Goal: Find specific page/section: Find specific page/section

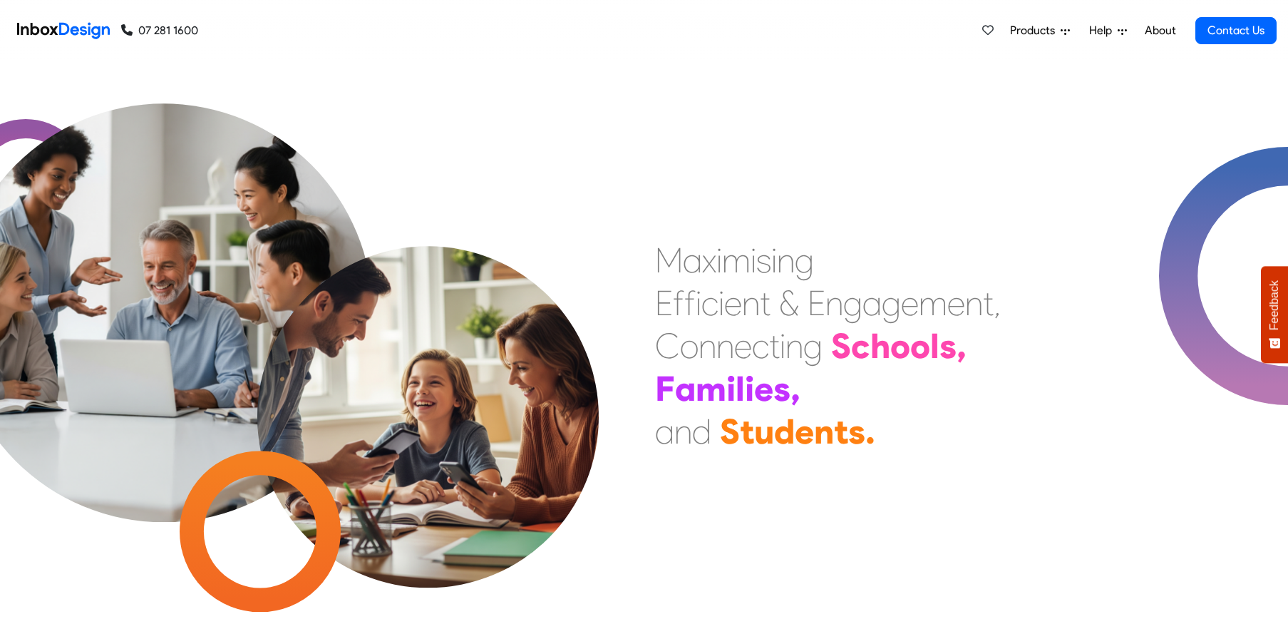
click at [677, 135] on div "M a x i m i s i n g E f f i c i e n t & E n g a g e m e n t , C o n n e c t i n…" at bounding box center [644, 345] width 1288 height 567
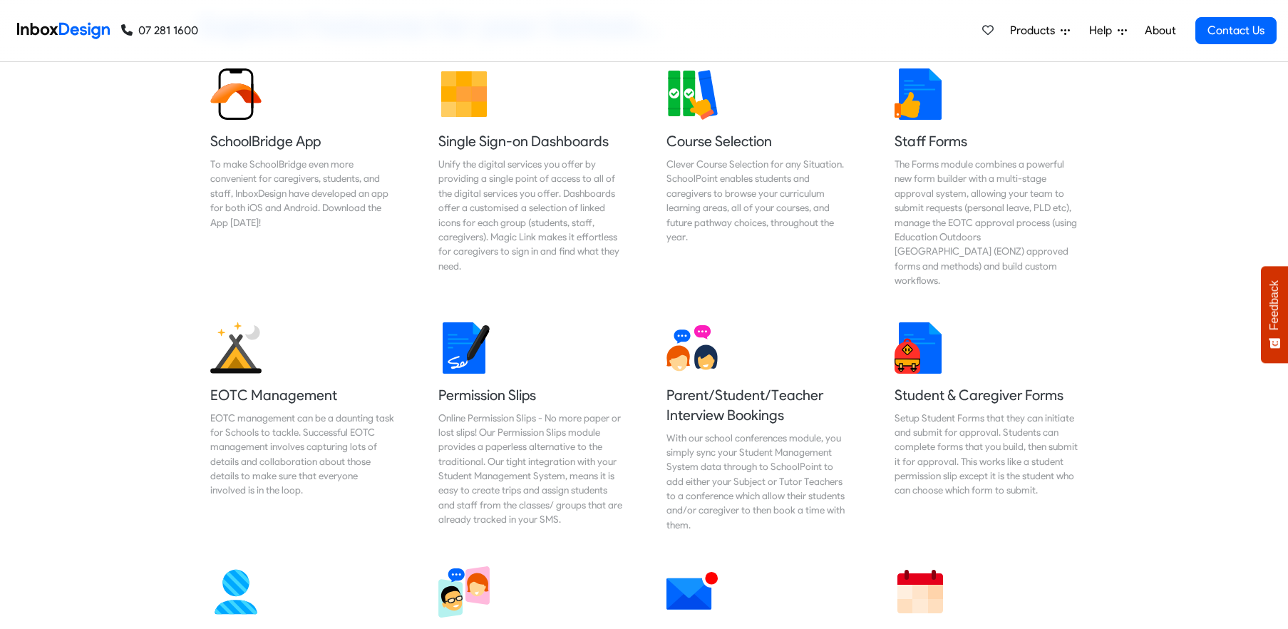
scroll to position [690, 0]
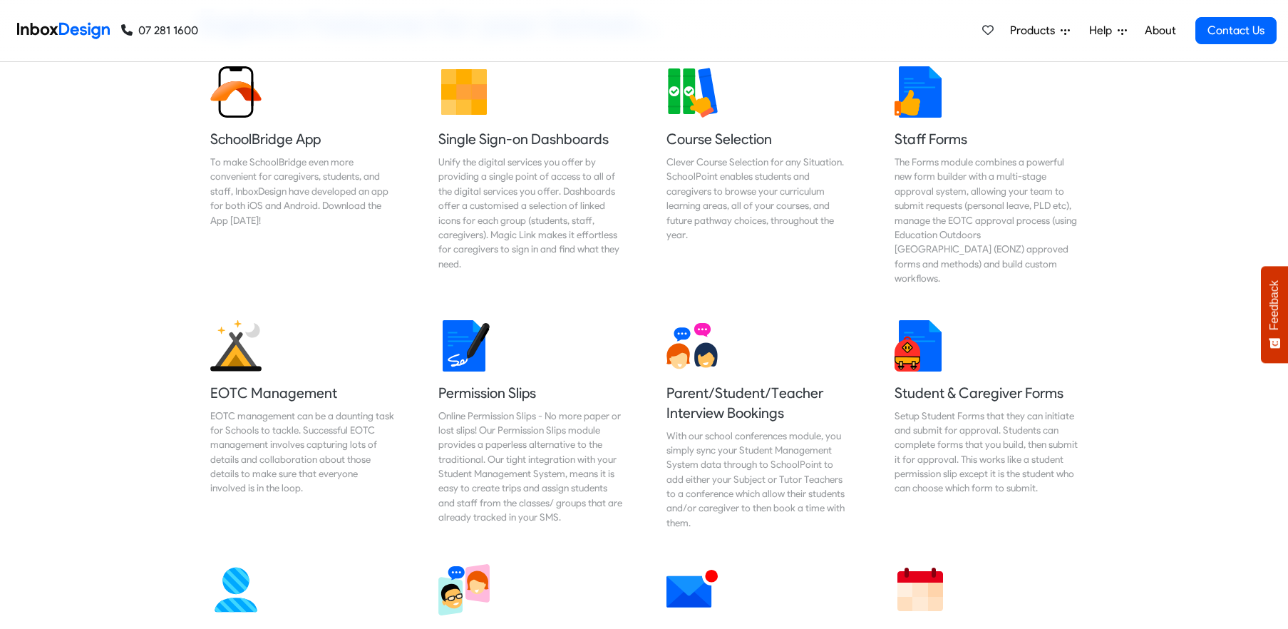
click at [1075, 287] on div "Staff Forms The Forms module combines a powerful new form builder with a multi-…" at bounding box center [987, 182] width 228 height 254
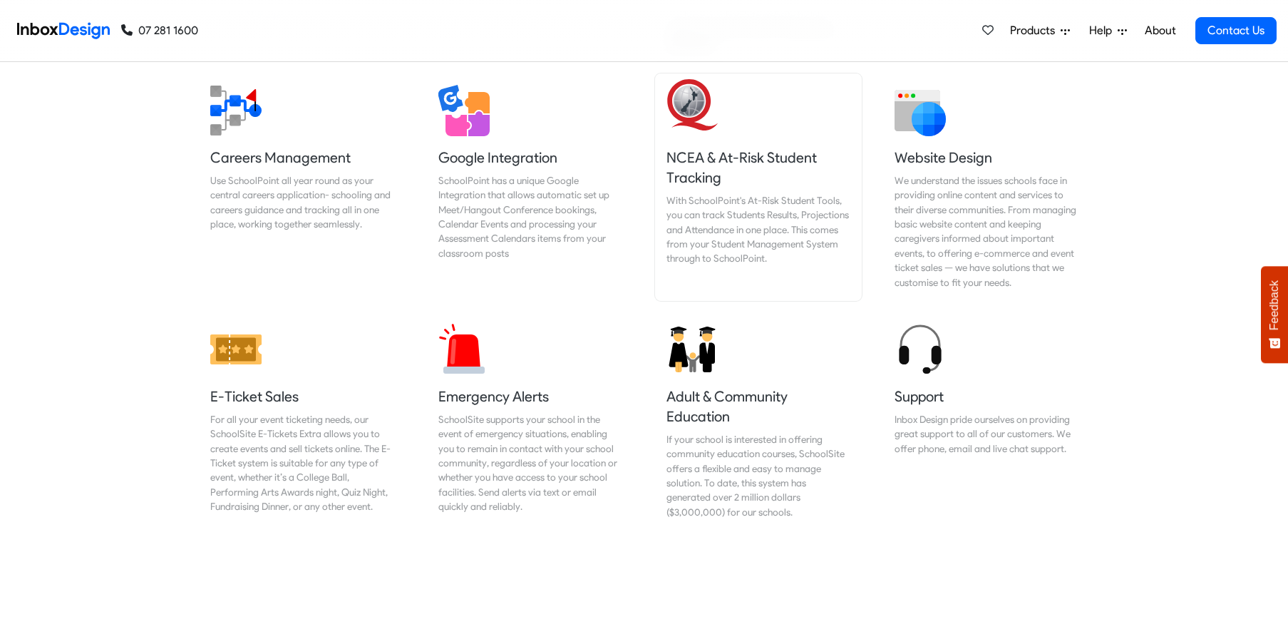
scroll to position [1425, 0]
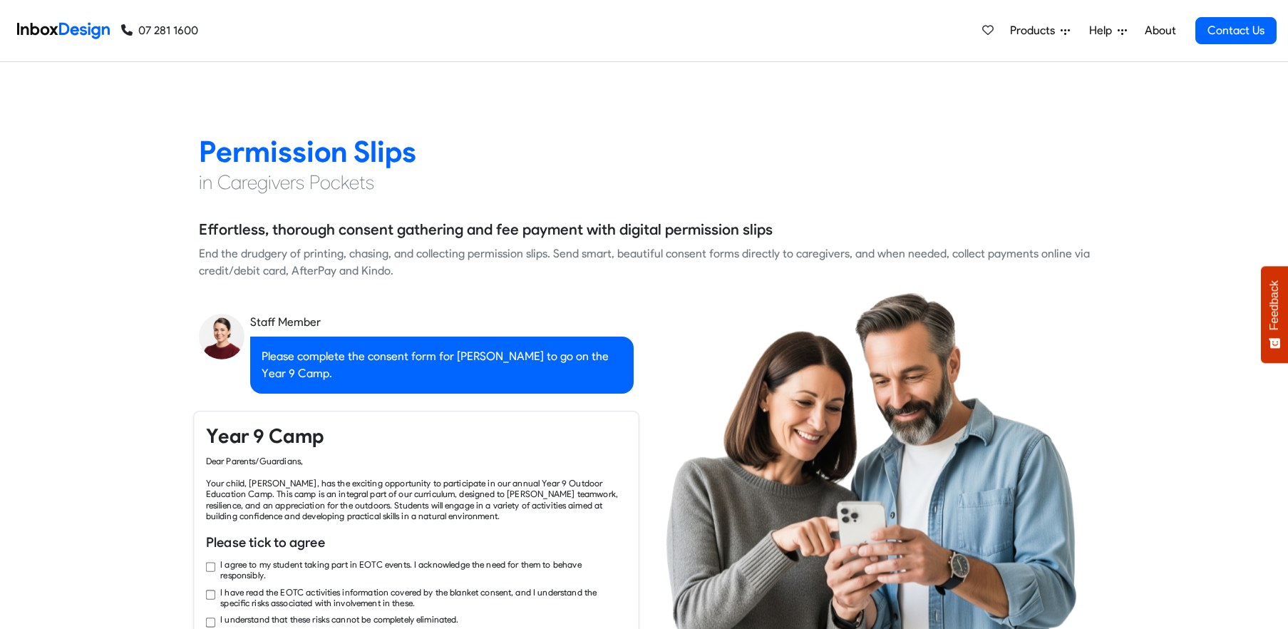
checkbox input "true"
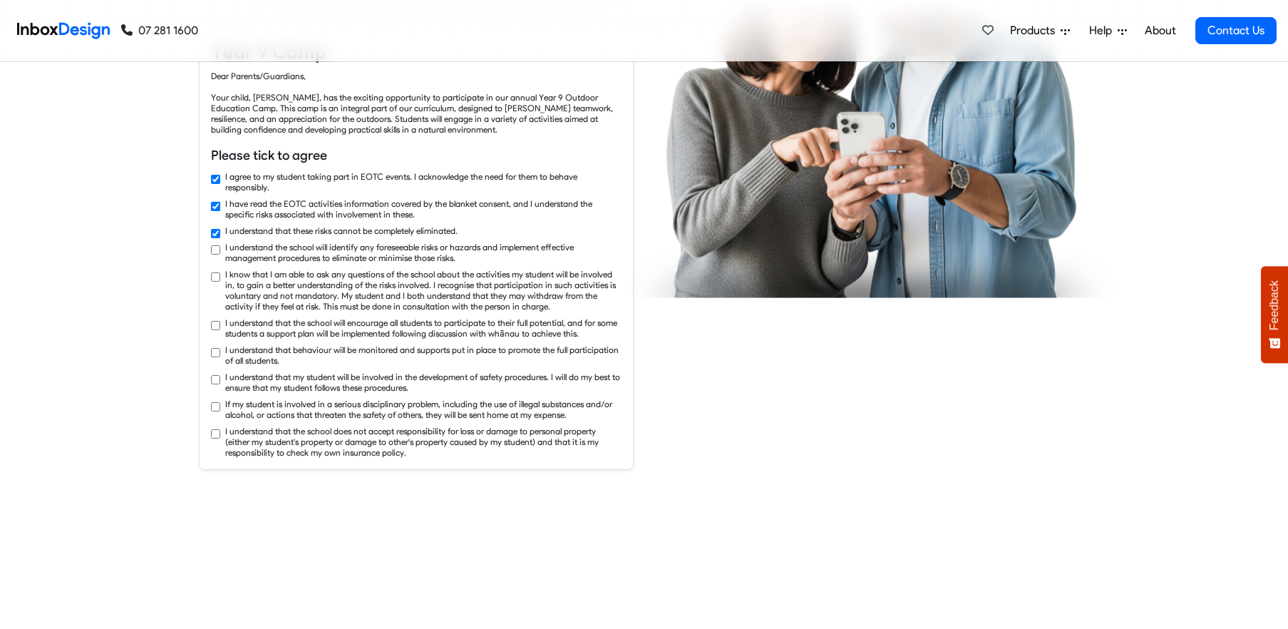
checkbox input "true"
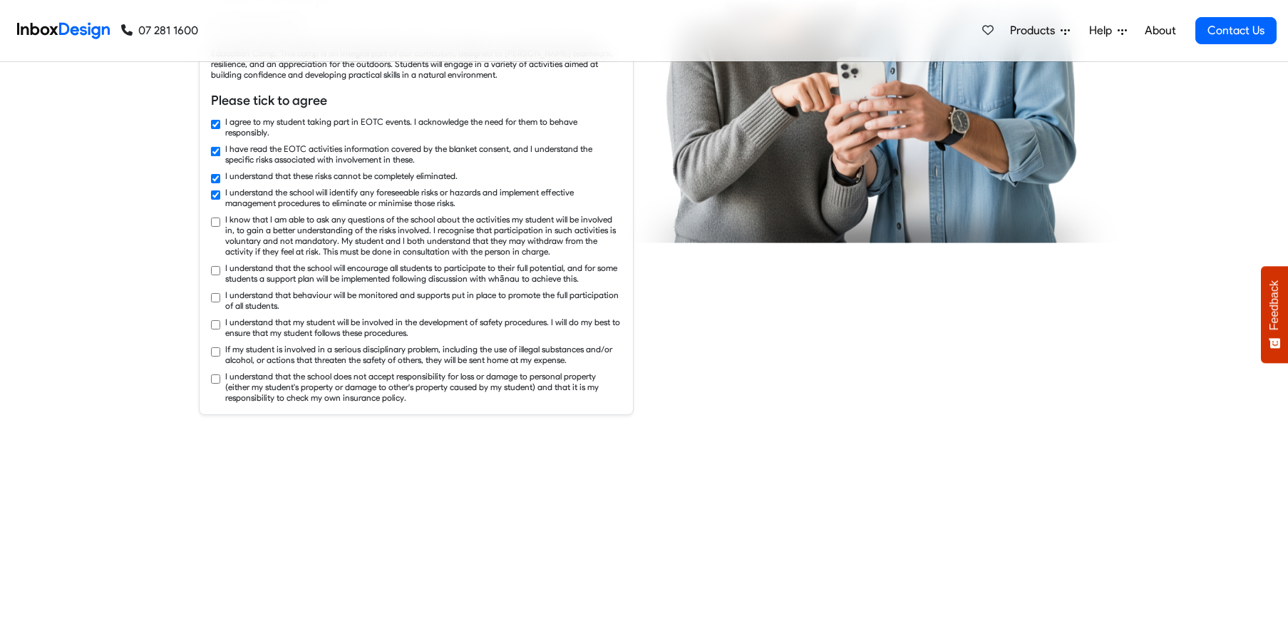
checkbox input "true"
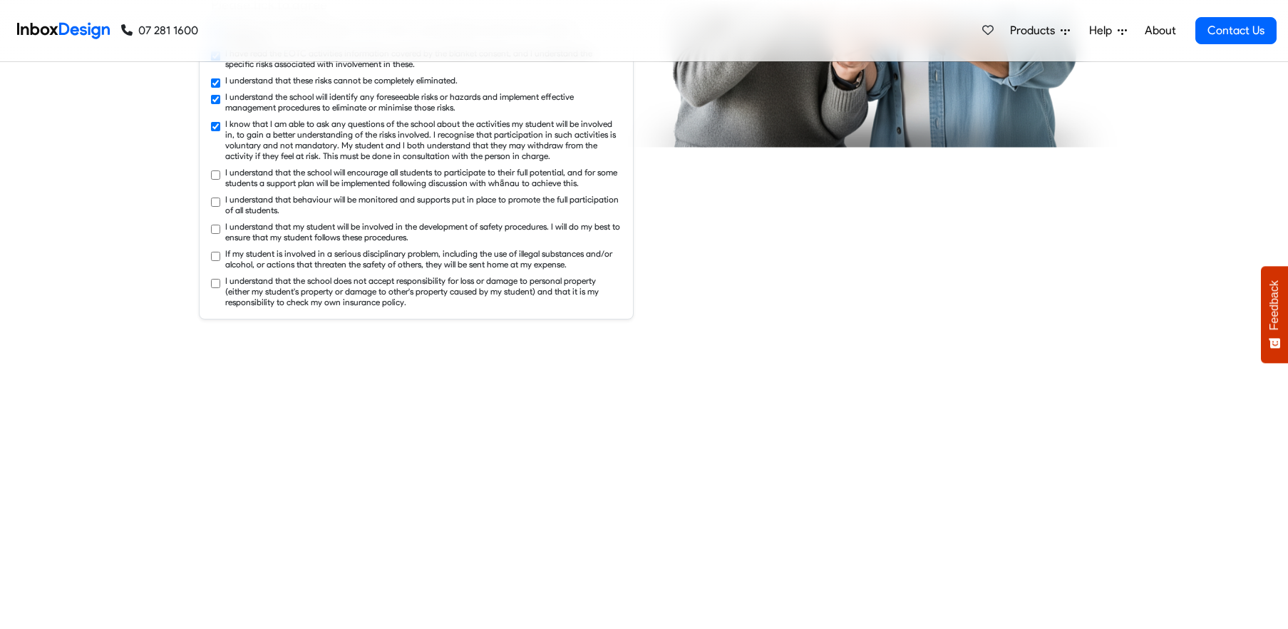
checkbox input "true"
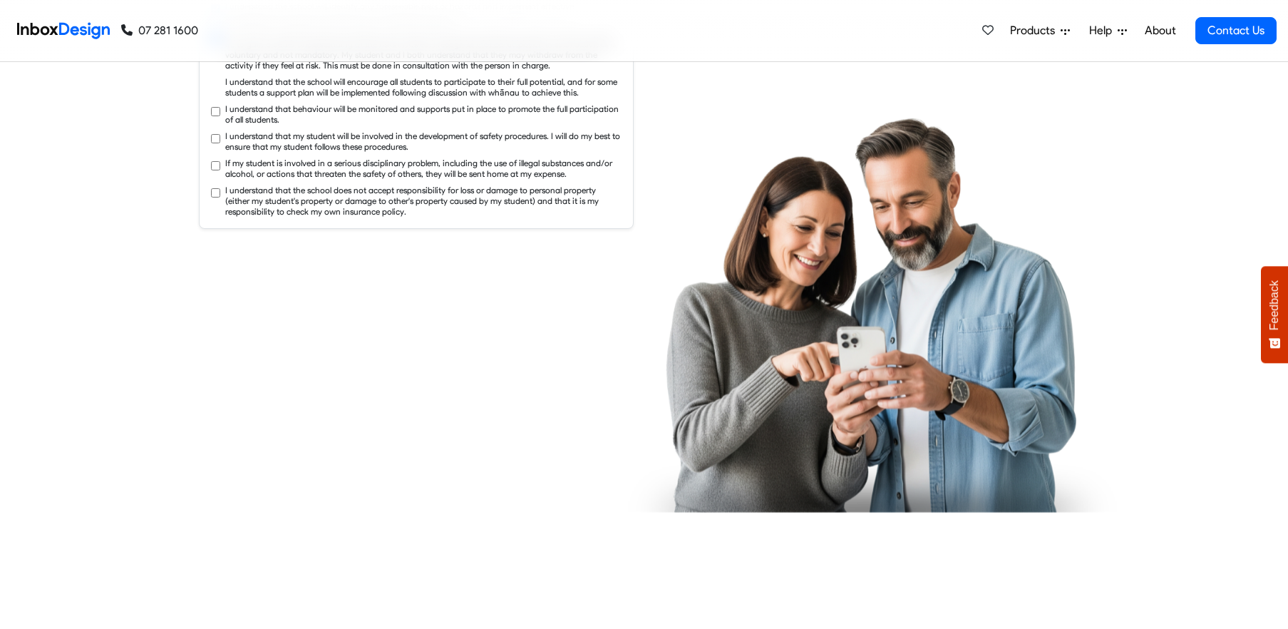
checkbox input "true"
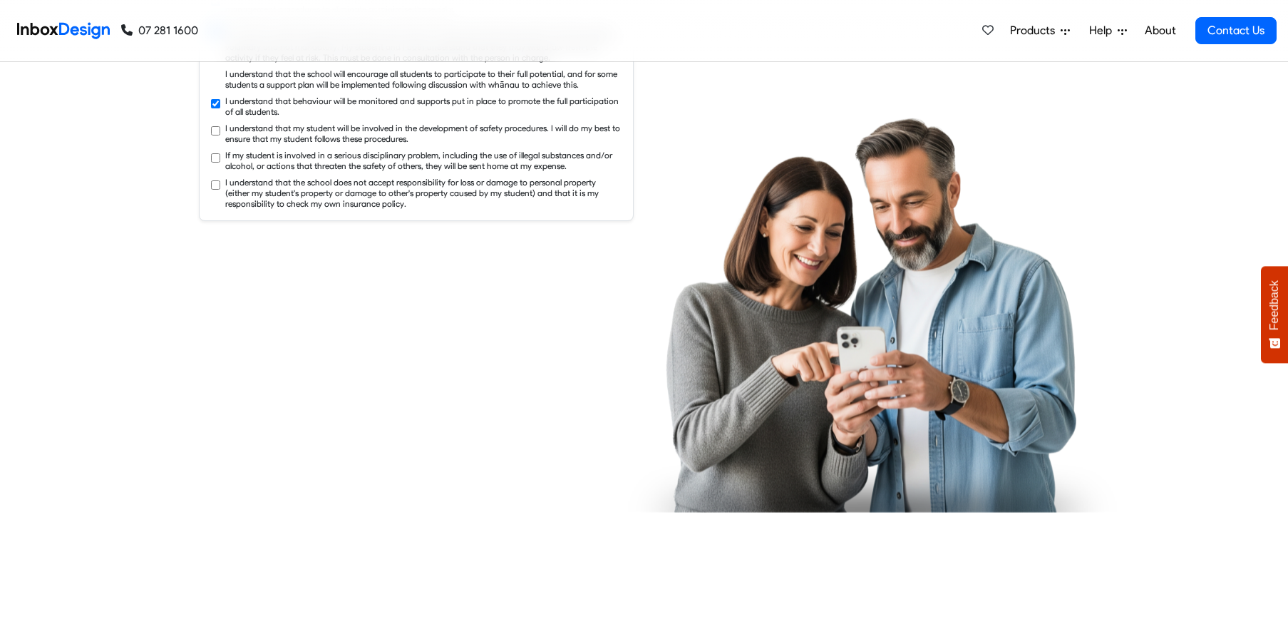
checkbox input "true"
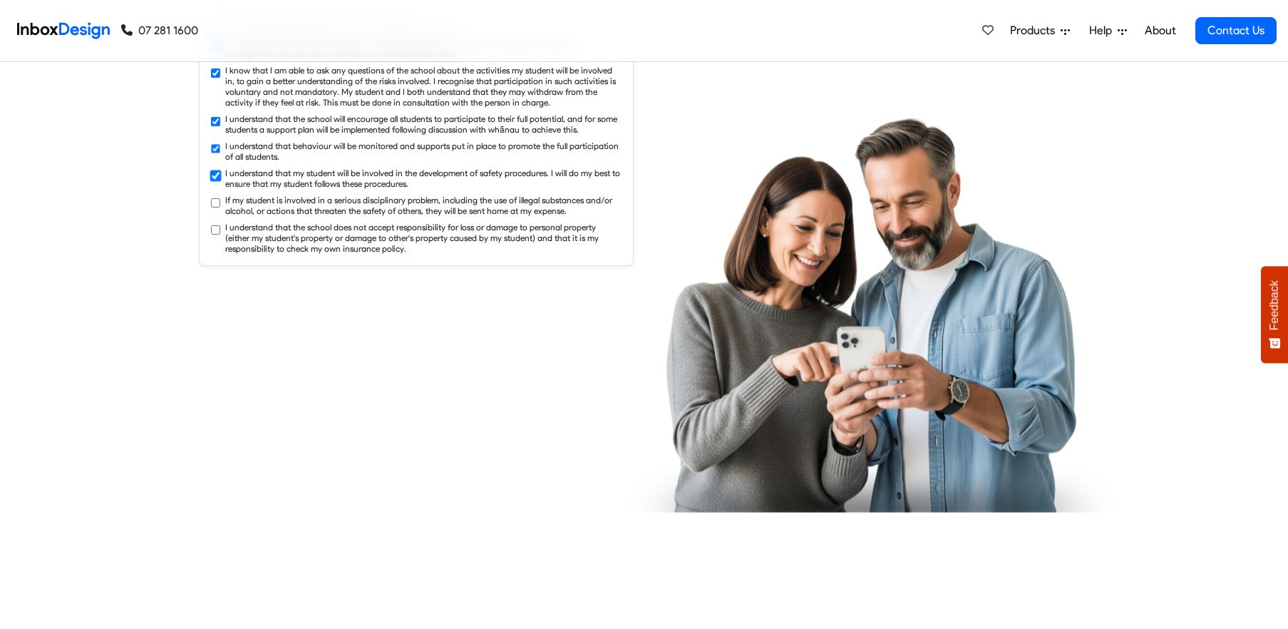
checkbox input "true"
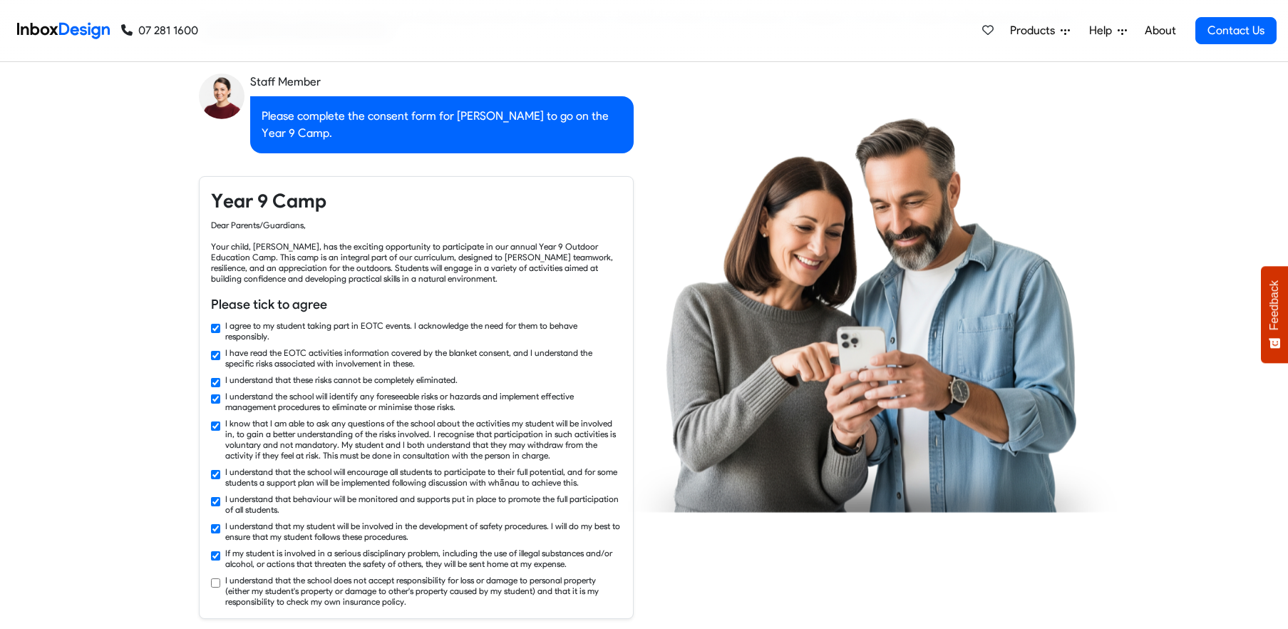
scroll to position [2175, 0]
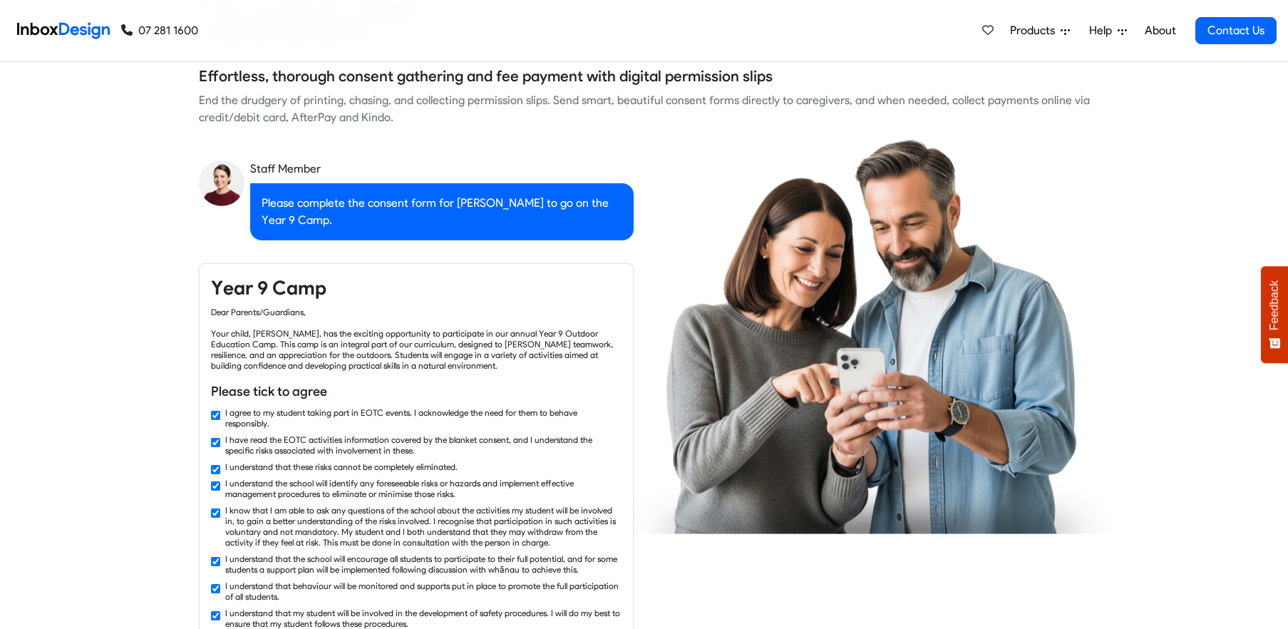
checkbox input "false"
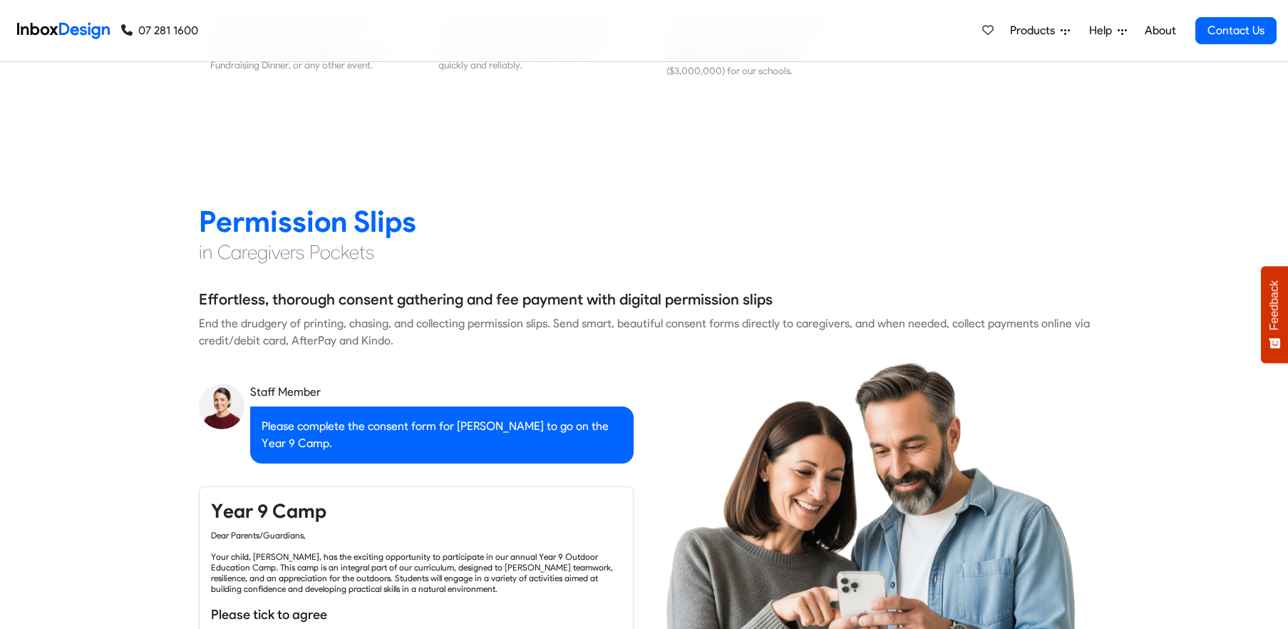
checkbox input "false"
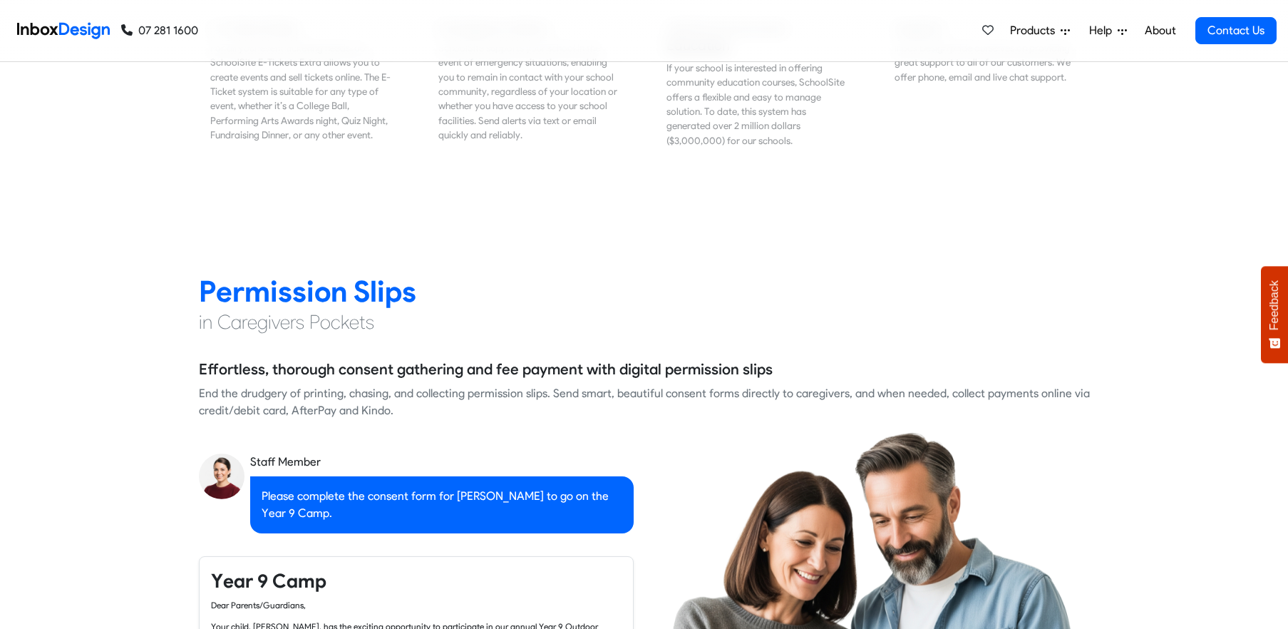
checkbox input "false"
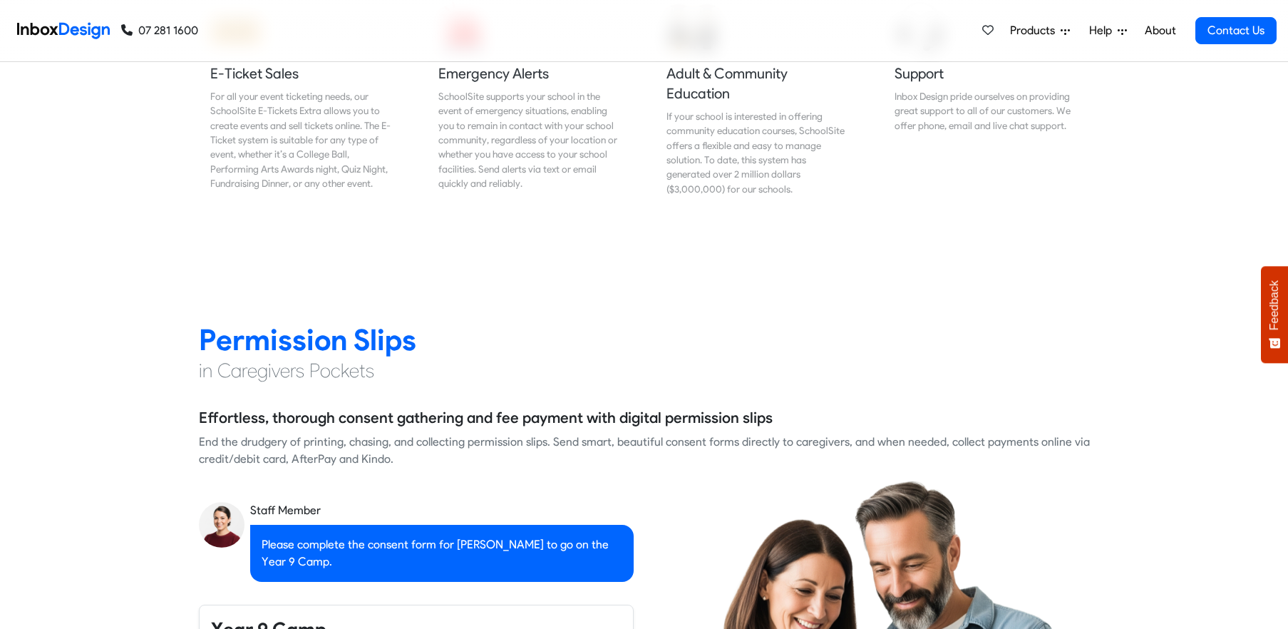
checkbox input "false"
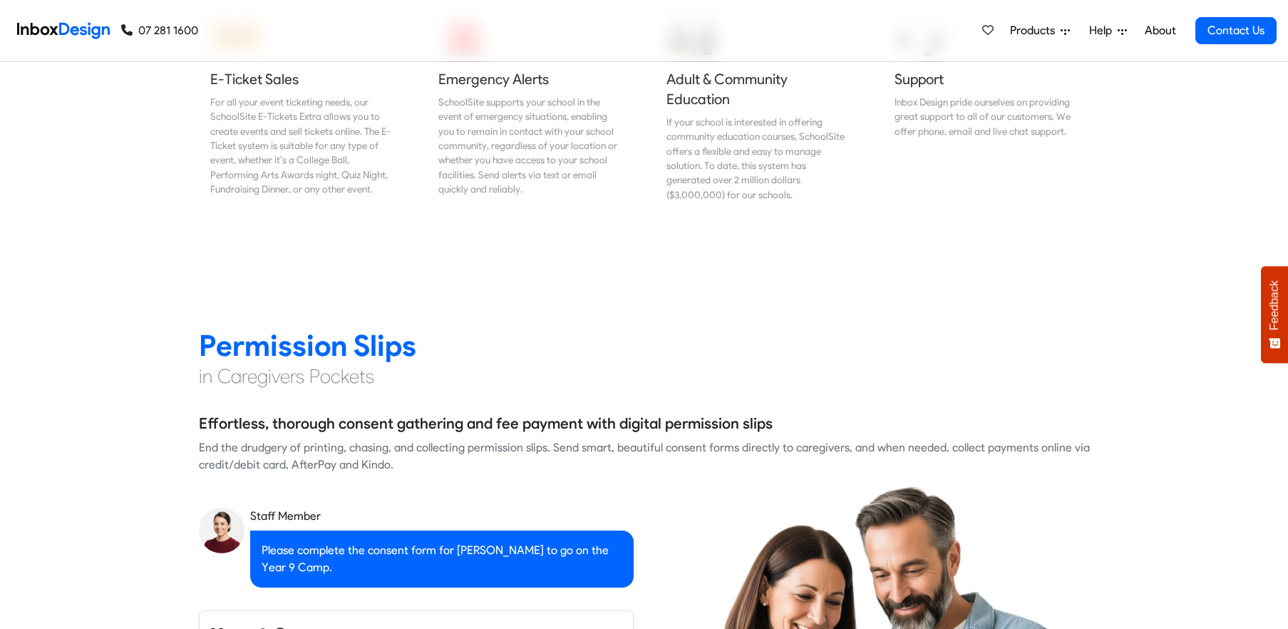
checkbox input "false"
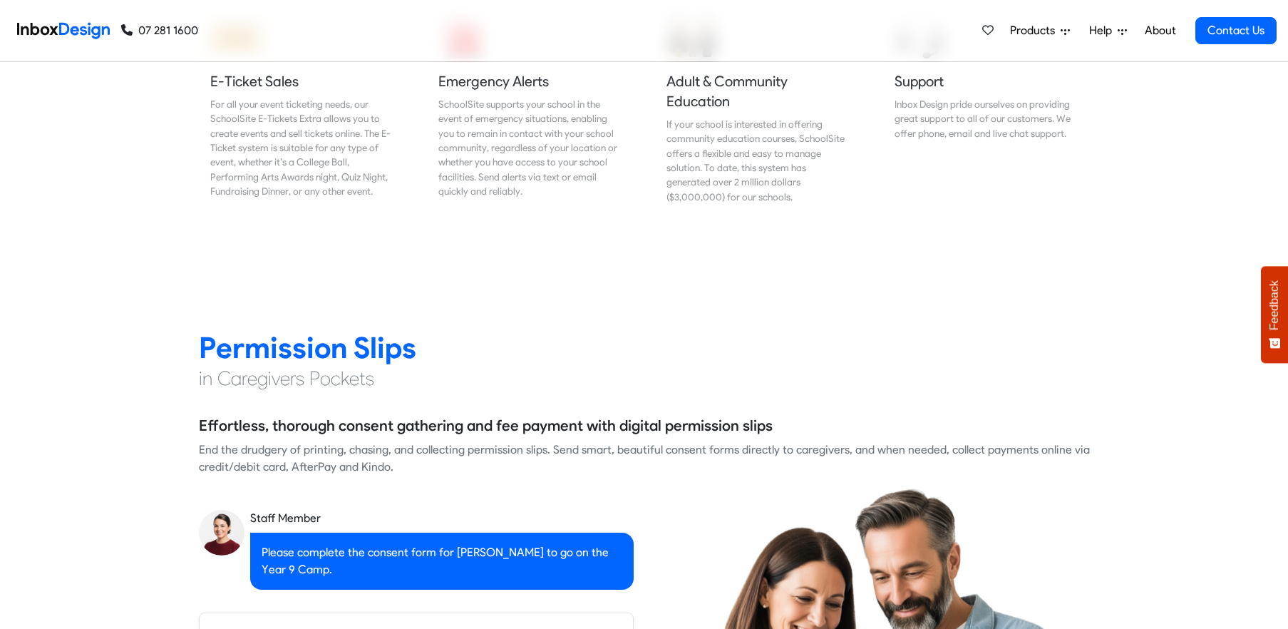
checkbox input "false"
checkbox input "true"
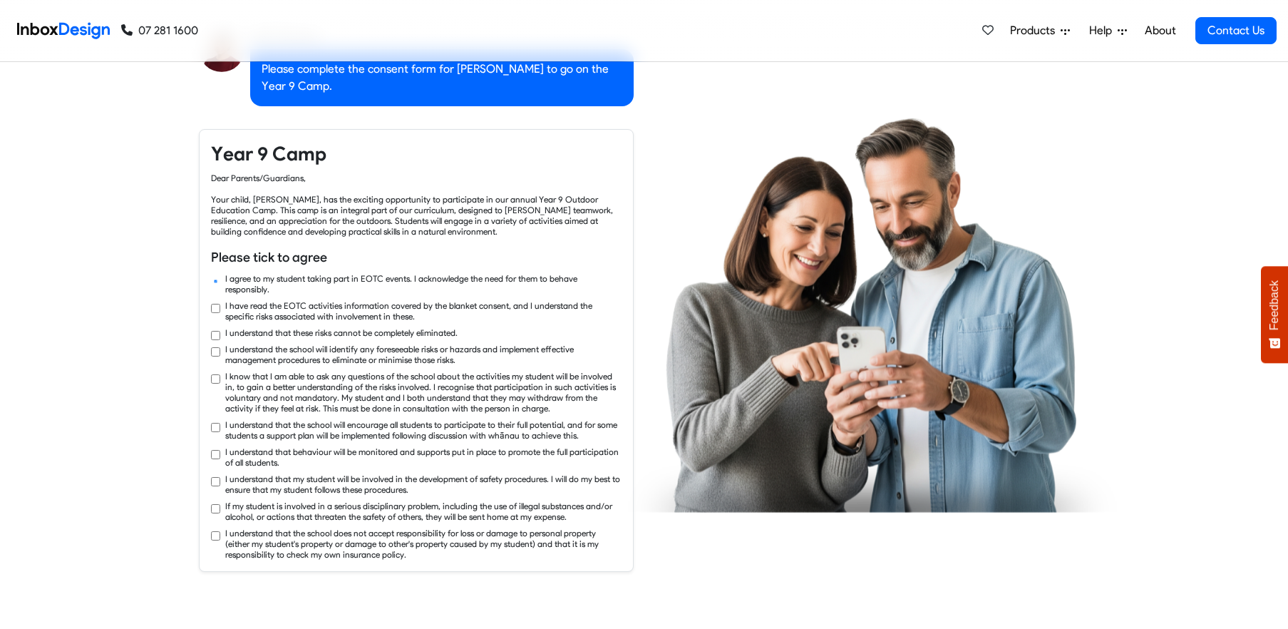
checkbox input "true"
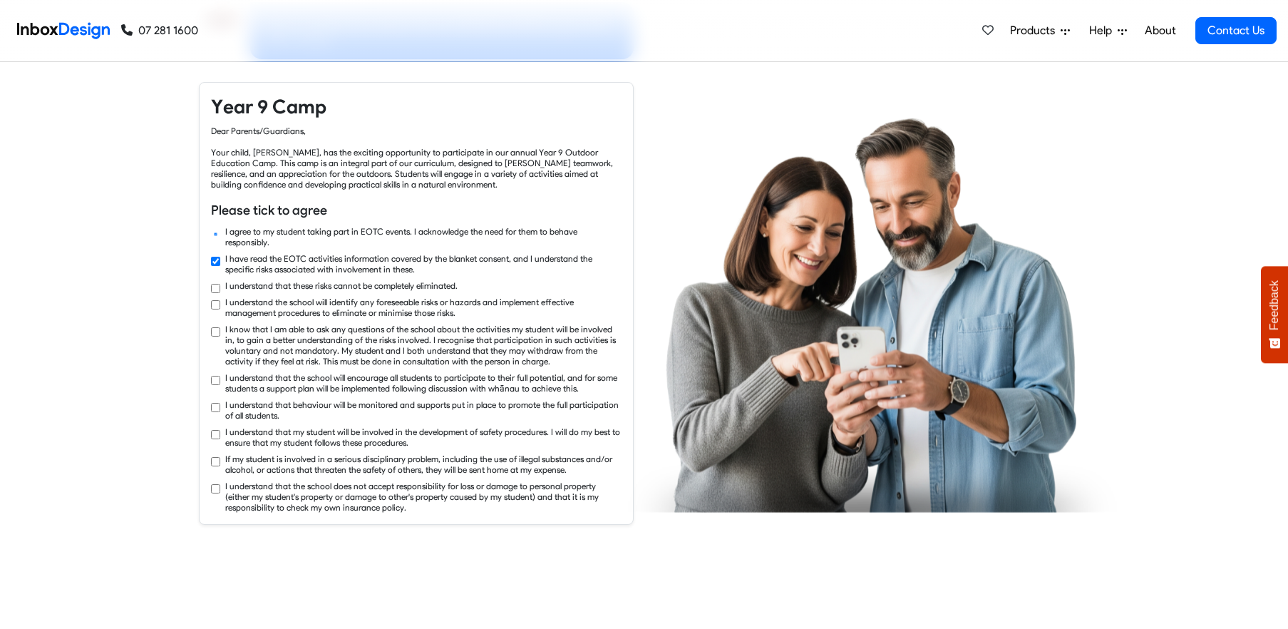
checkbox input "true"
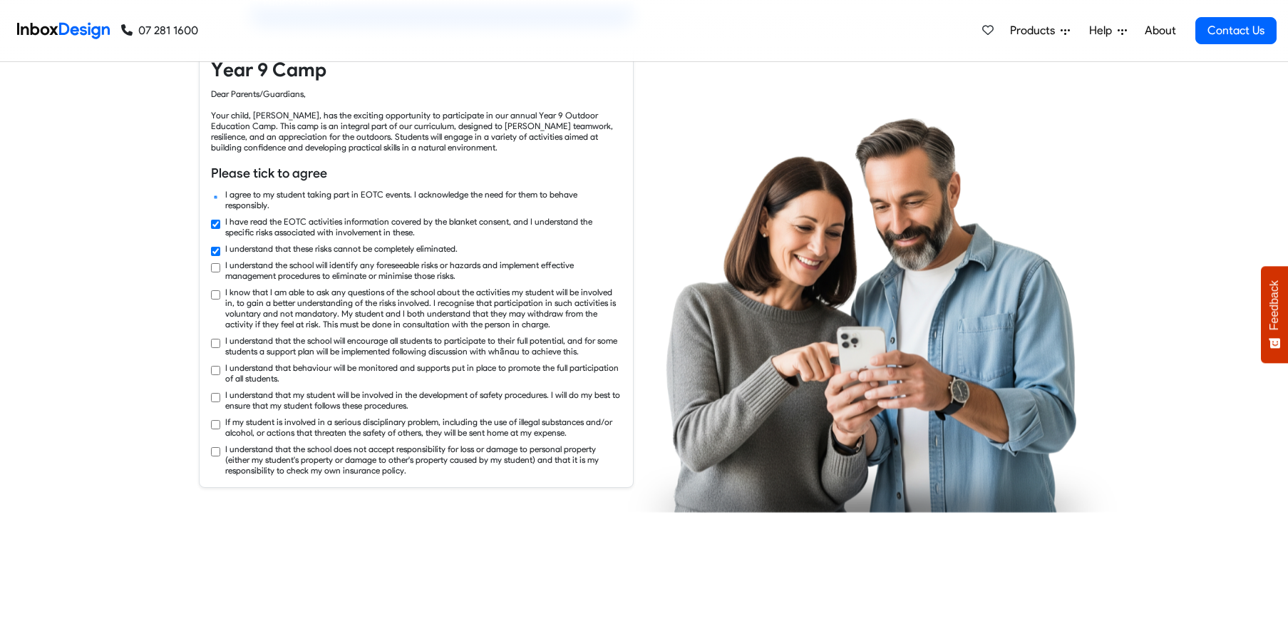
checkbox input "true"
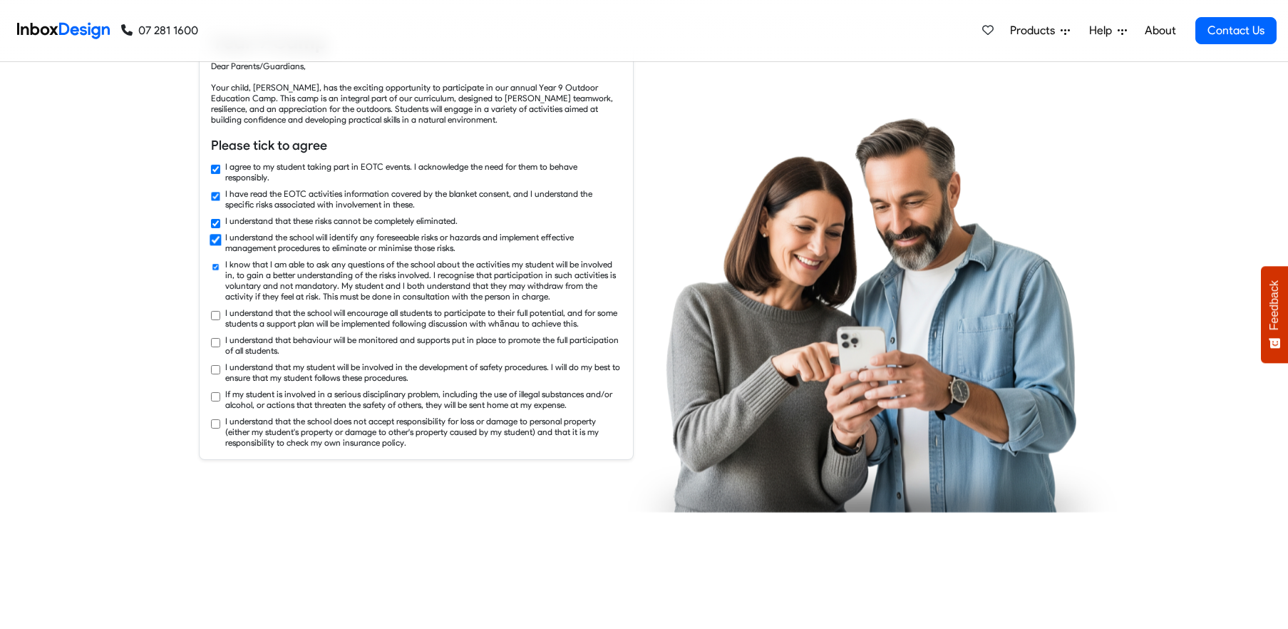
checkbox input "true"
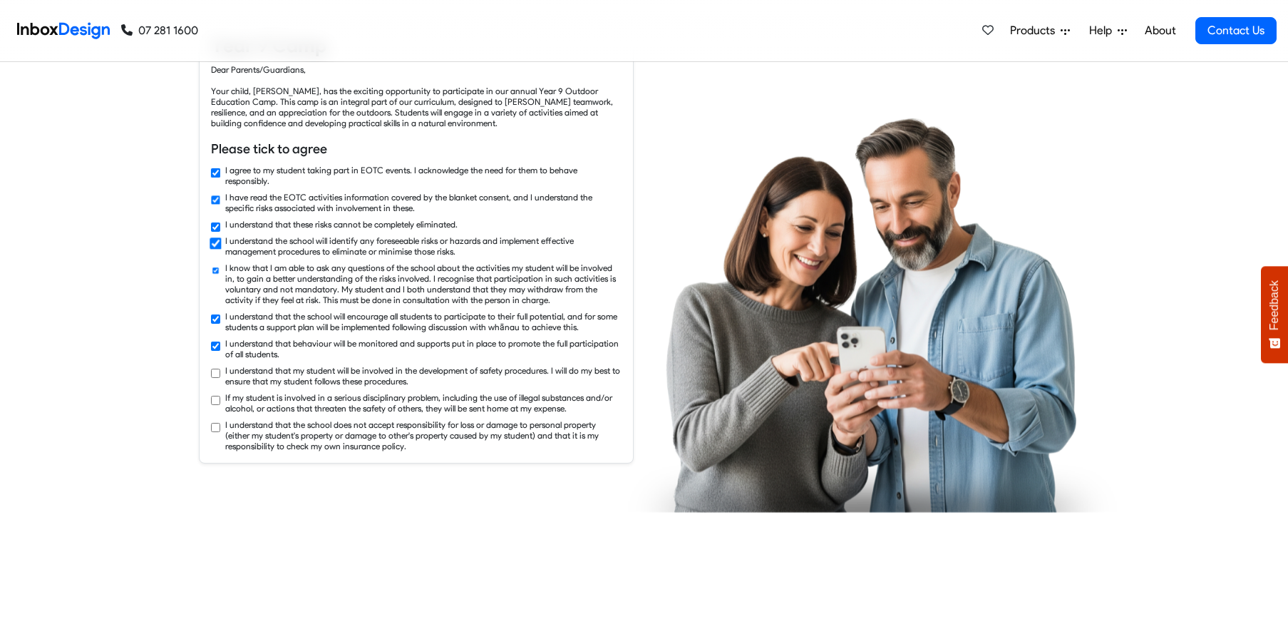
checkbox input "true"
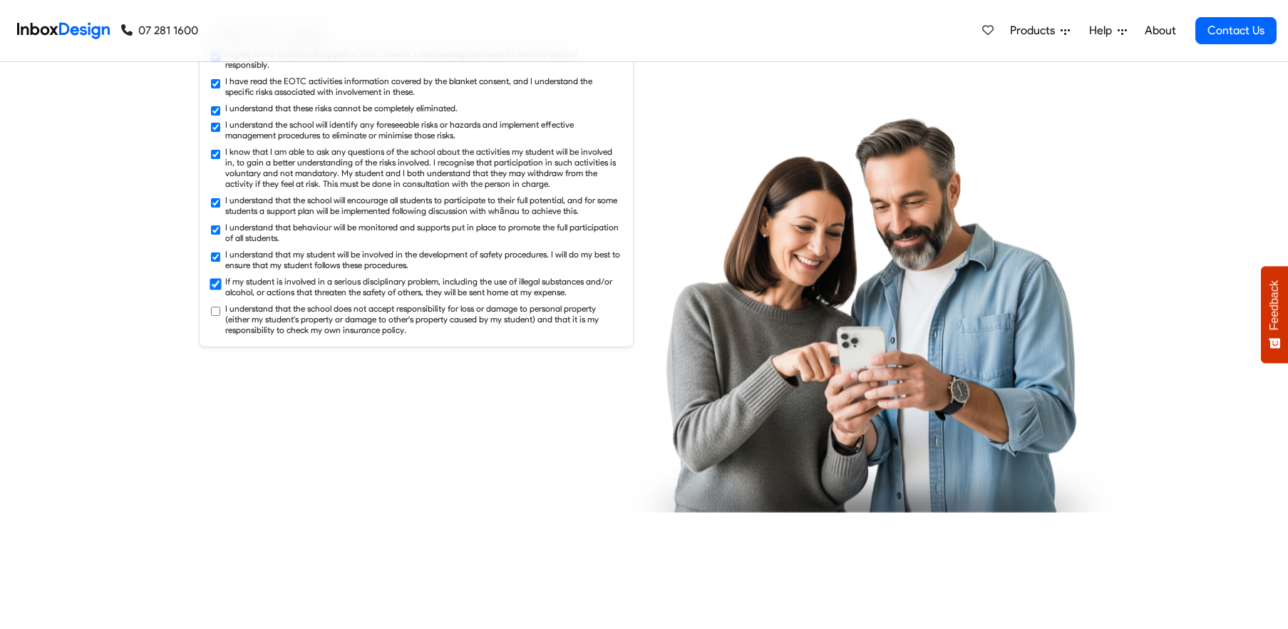
checkbox input "true"
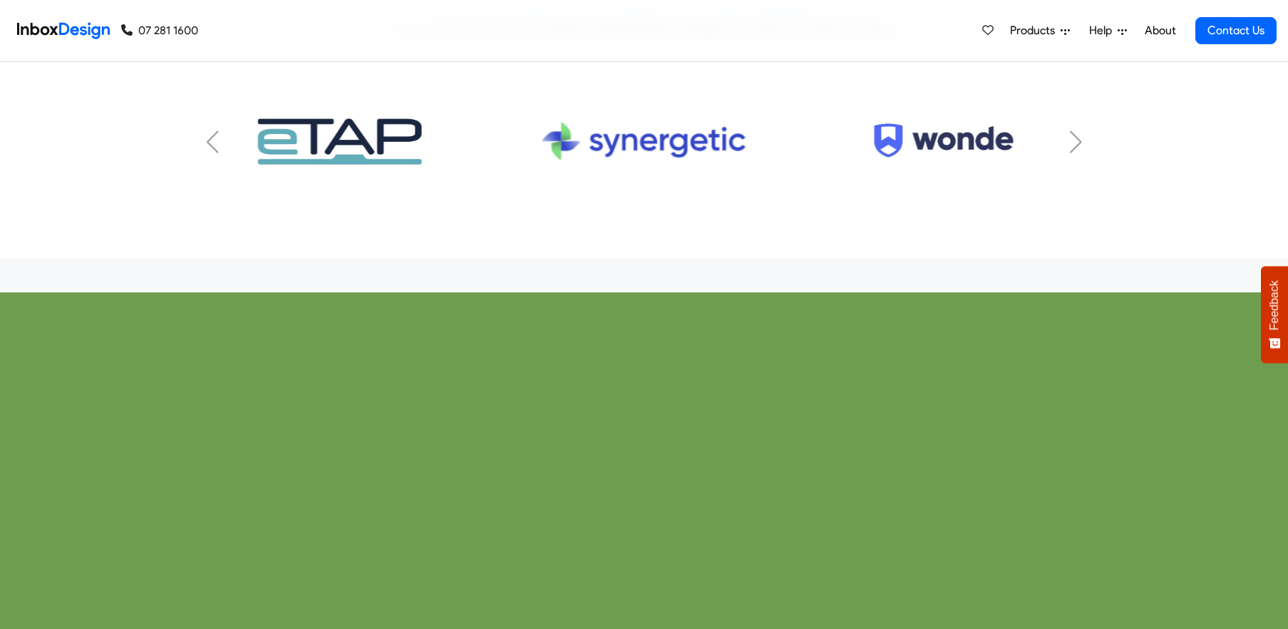
scroll to position [4965, 0]
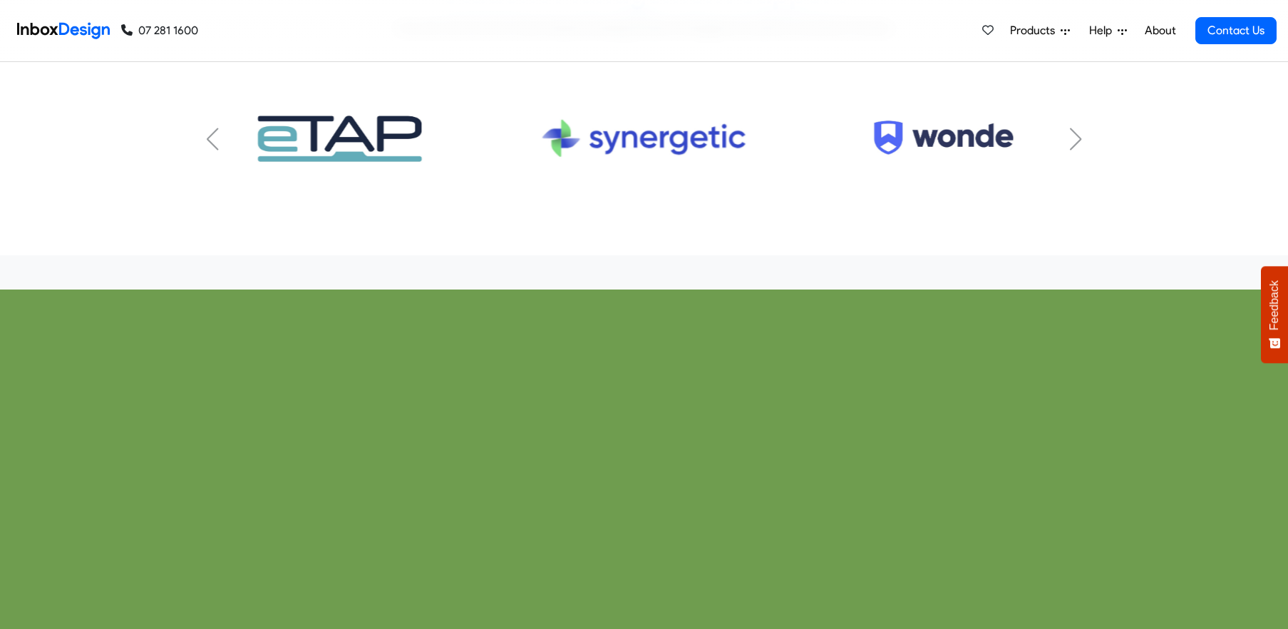
click at [613, 101] on img "6 / 7" at bounding box center [644, 139] width 231 height 116
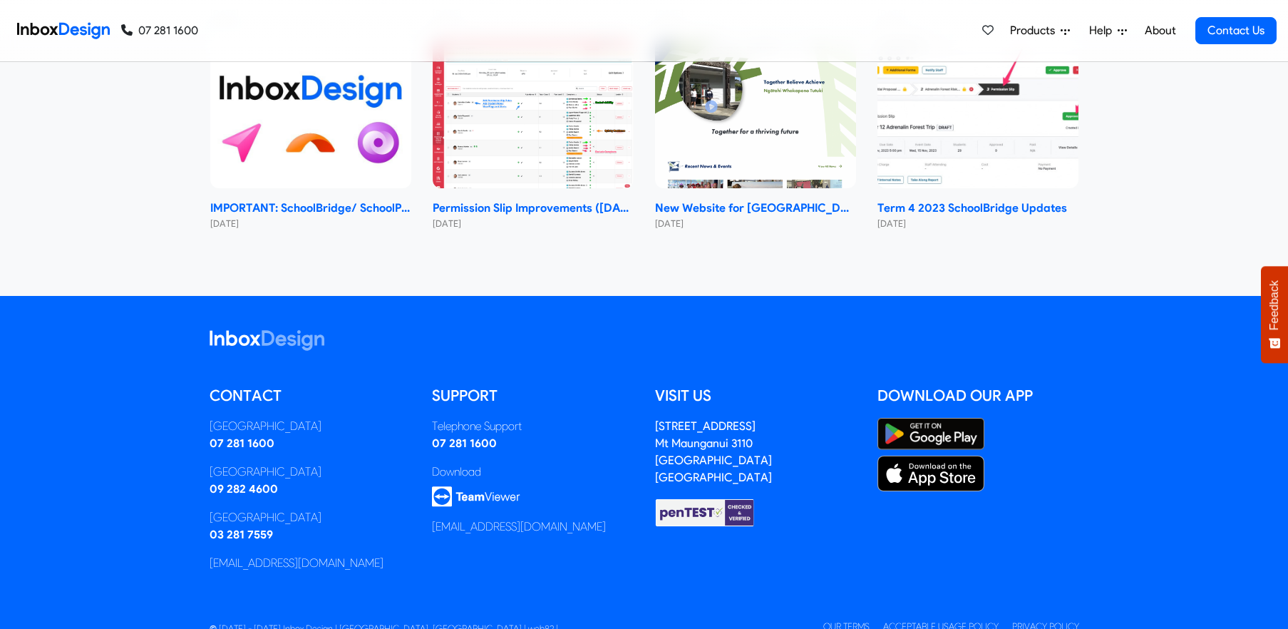
scroll to position [8542, 0]
